Goal: Information Seeking & Learning: Learn about a topic

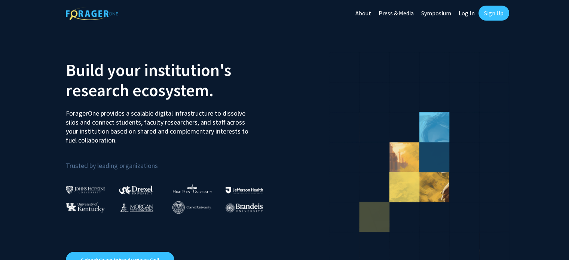
click at [464, 14] on link "Log In" at bounding box center [467, 13] width 24 height 26
select select
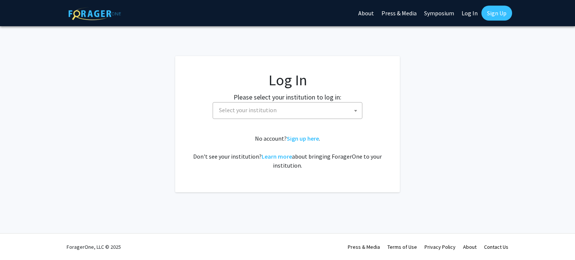
click at [317, 113] on span "Select your institution" at bounding box center [289, 110] width 146 height 15
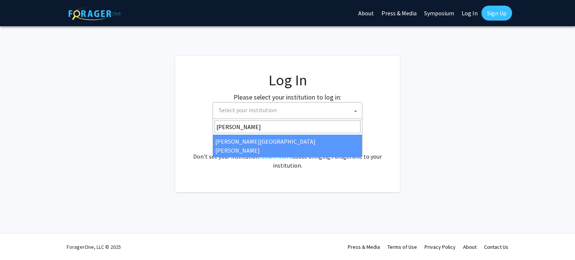
type input "[PERSON_NAME]"
select select "1"
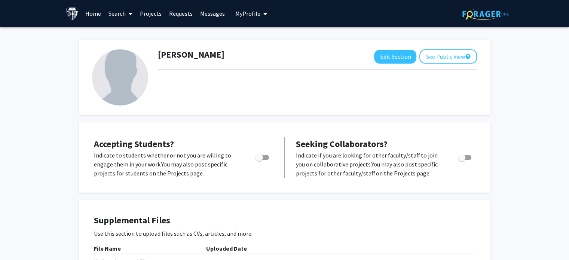
click at [126, 15] on link "Search" at bounding box center [120, 13] width 31 height 26
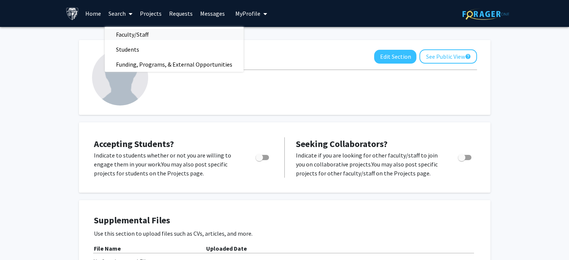
click at [133, 36] on span "Faculty/Staff" at bounding box center [132, 34] width 55 height 15
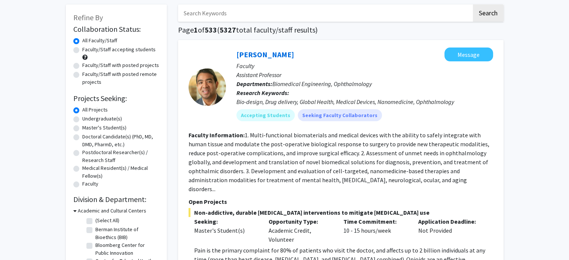
scroll to position [36, 0]
click at [107, 74] on label "Faculty/Staff with posted remote projects" at bounding box center [120, 78] width 77 height 16
click at [87, 74] on input "Faculty/Staff with posted remote projects" at bounding box center [84, 72] width 5 height 5
radio input "true"
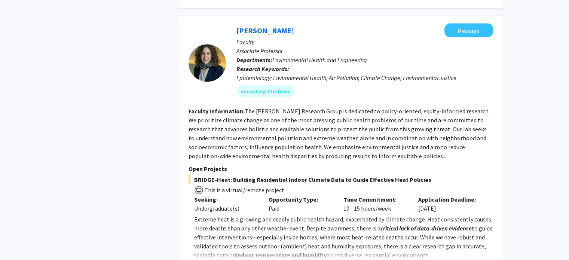
scroll to position [1496, 0]
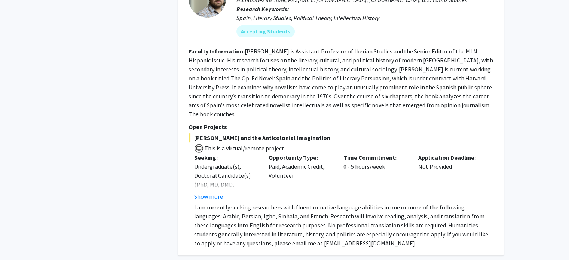
scroll to position [3158, 0]
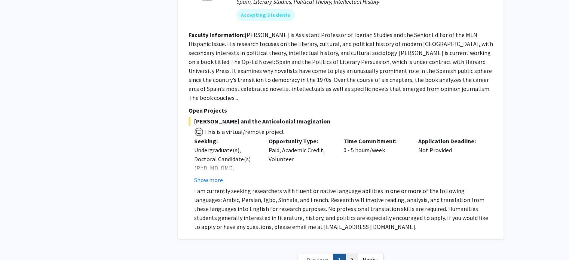
click at [352, 254] on link "2" at bounding box center [352, 260] width 13 height 13
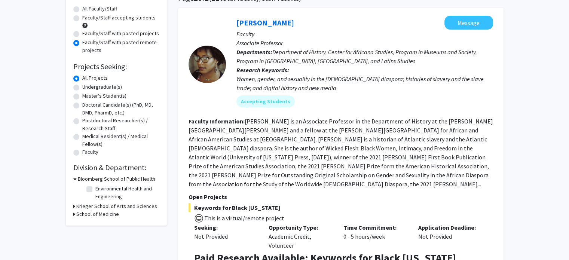
scroll to position [68, 0]
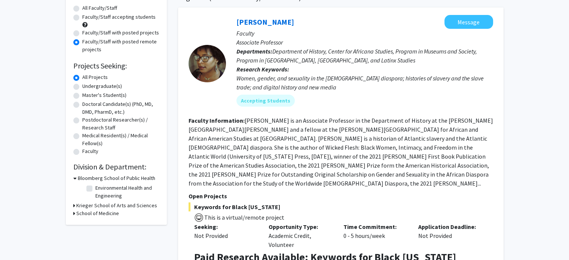
click at [94, 9] on label "All Faculty/Staff" at bounding box center [99, 8] width 35 height 8
click at [87, 9] on input "All Faculty/Staff" at bounding box center [84, 6] width 5 height 5
radio input "true"
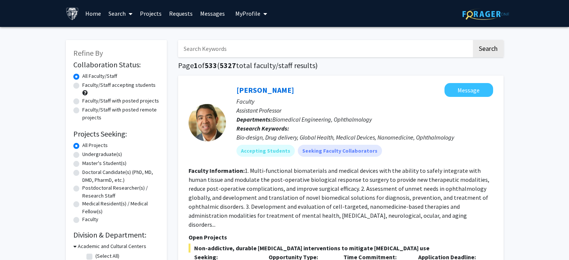
click at [234, 53] on input "Search Keywords" at bounding box center [325, 48] width 294 height 17
type input "paid"
click at [473, 40] on button "Search" at bounding box center [488, 48] width 31 height 17
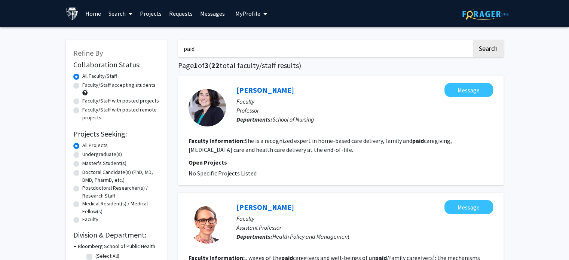
click at [473, 40] on button "Search" at bounding box center [488, 48] width 31 height 17
